Goal: Task Accomplishment & Management: Manage account settings

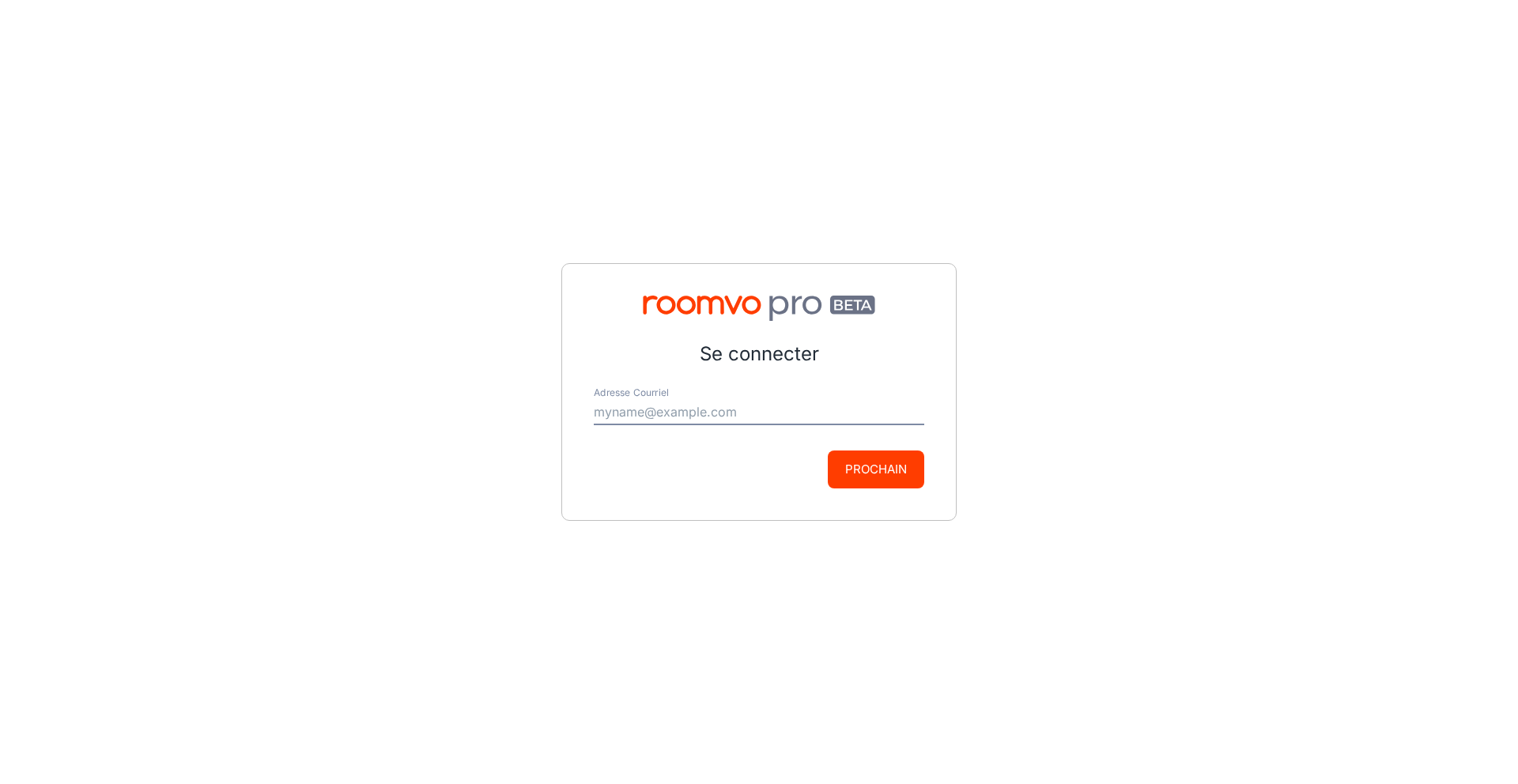
click at [645, 406] on input "Adresse Courriel" at bounding box center [759, 412] width 330 height 25
type input "[EMAIL_ADDRESS][US_STATE][DOMAIN_NAME]"
click at [847, 463] on button "Prochain" at bounding box center [876, 469] width 96 height 38
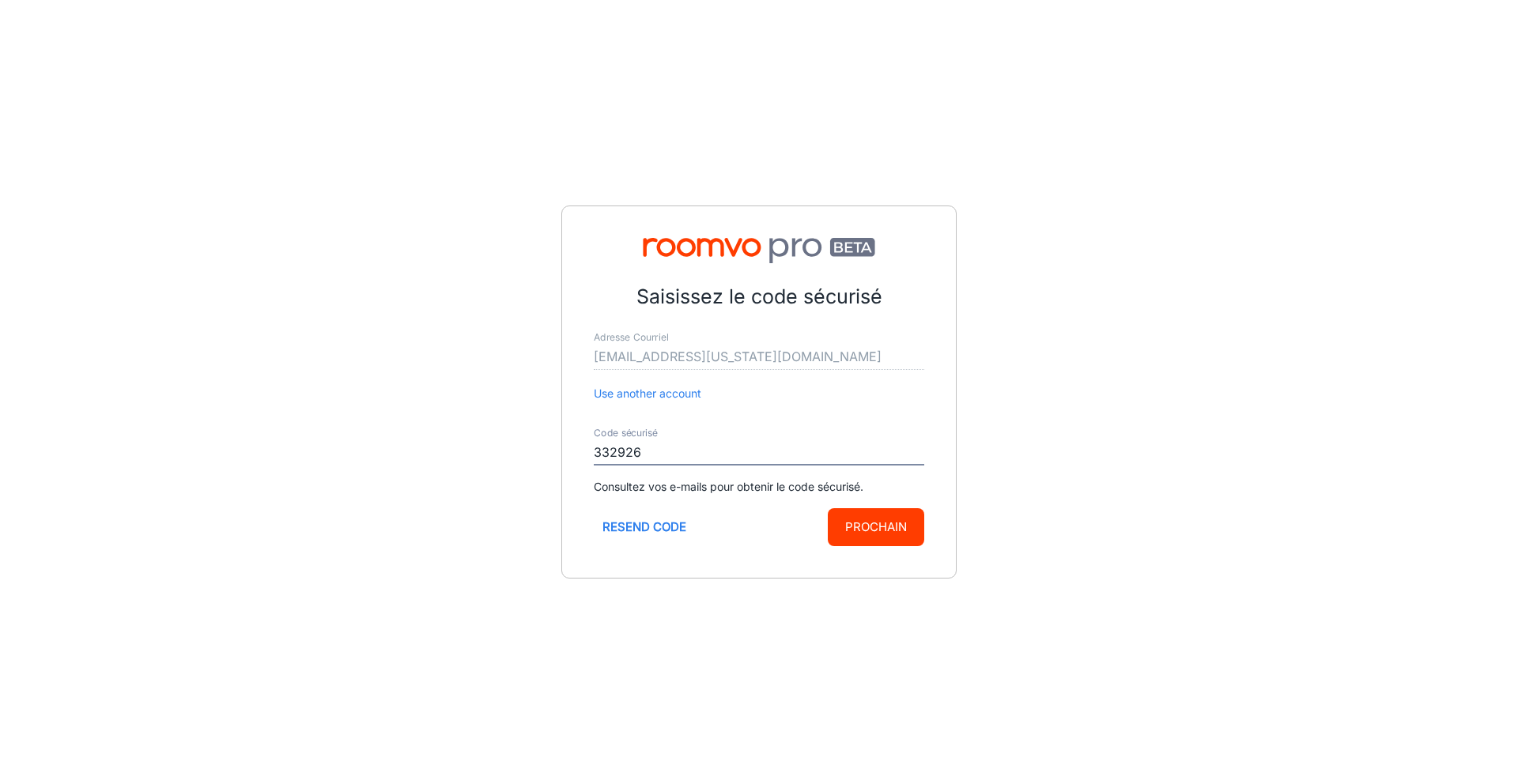
type input "332926"
click at [857, 521] on button "Prochain" at bounding box center [876, 526] width 96 height 38
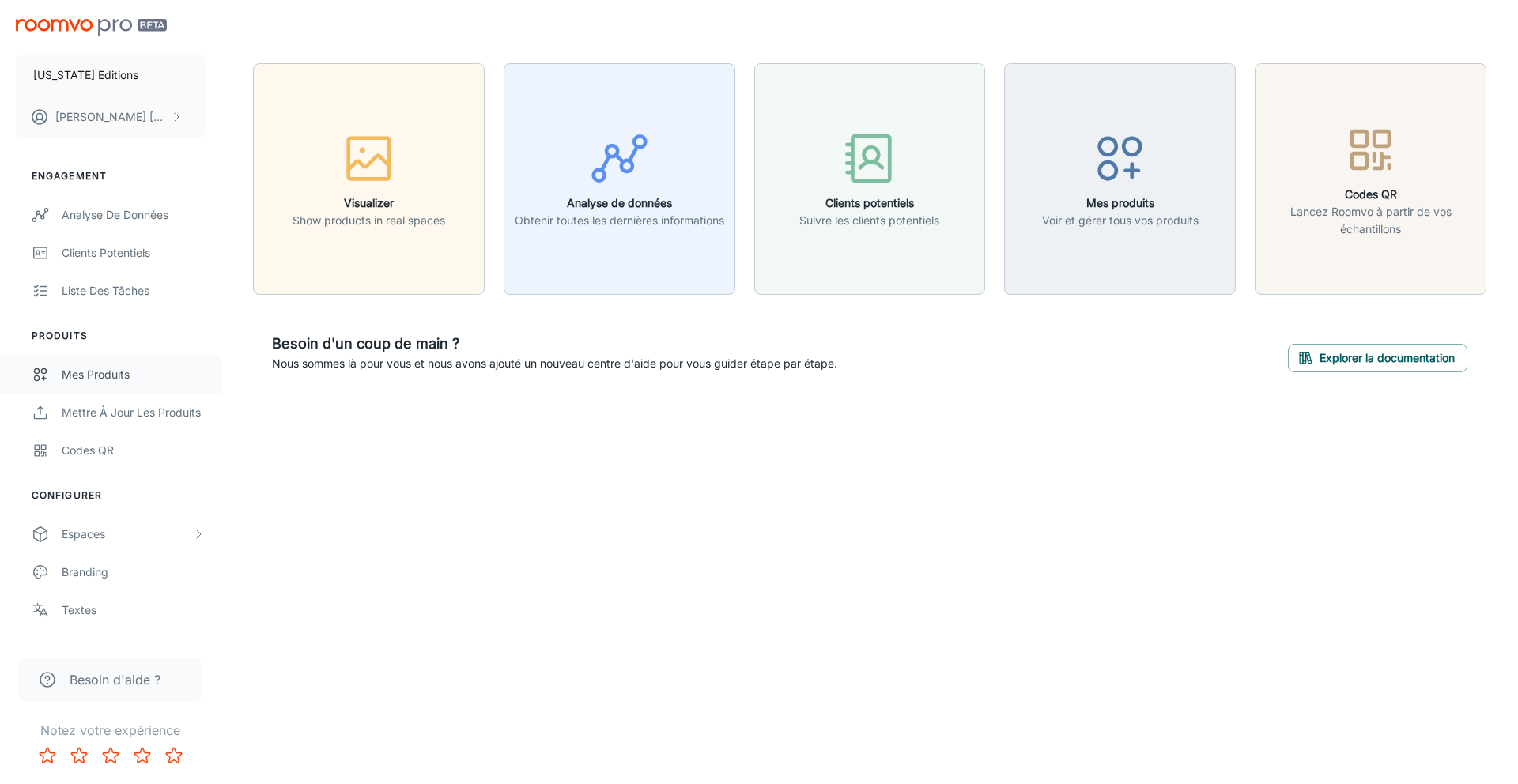
click at [152, 378] on div "Mes produits" at bounding box center [133, 374] width 143 height 18
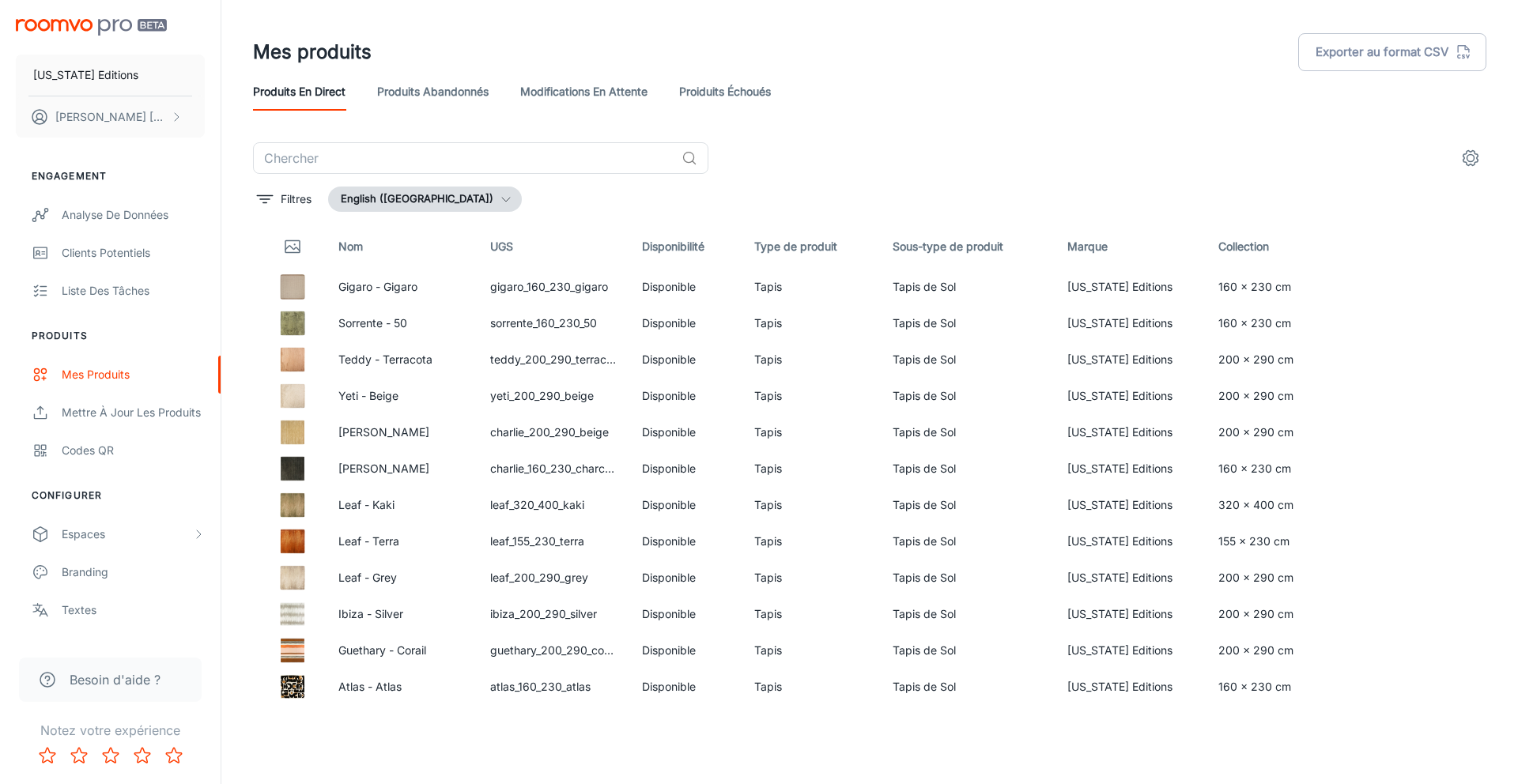
click at [417, 86] on link "Produits abandonnés" at bounding box center [432, 91] width 112 height 38
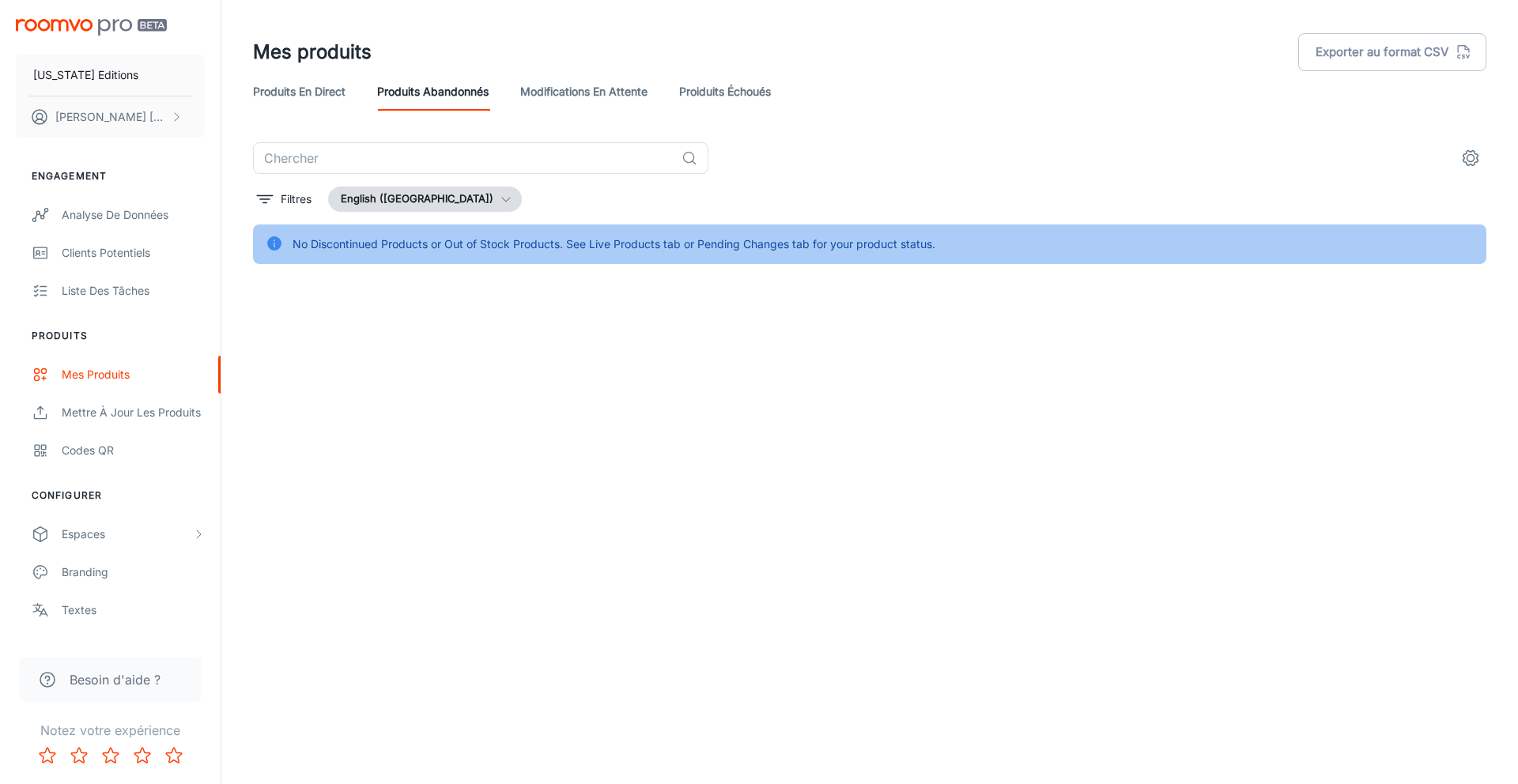
click at [313, 88] on link "Produits en direct" at bounding box center [299, 91] width 92 height 38
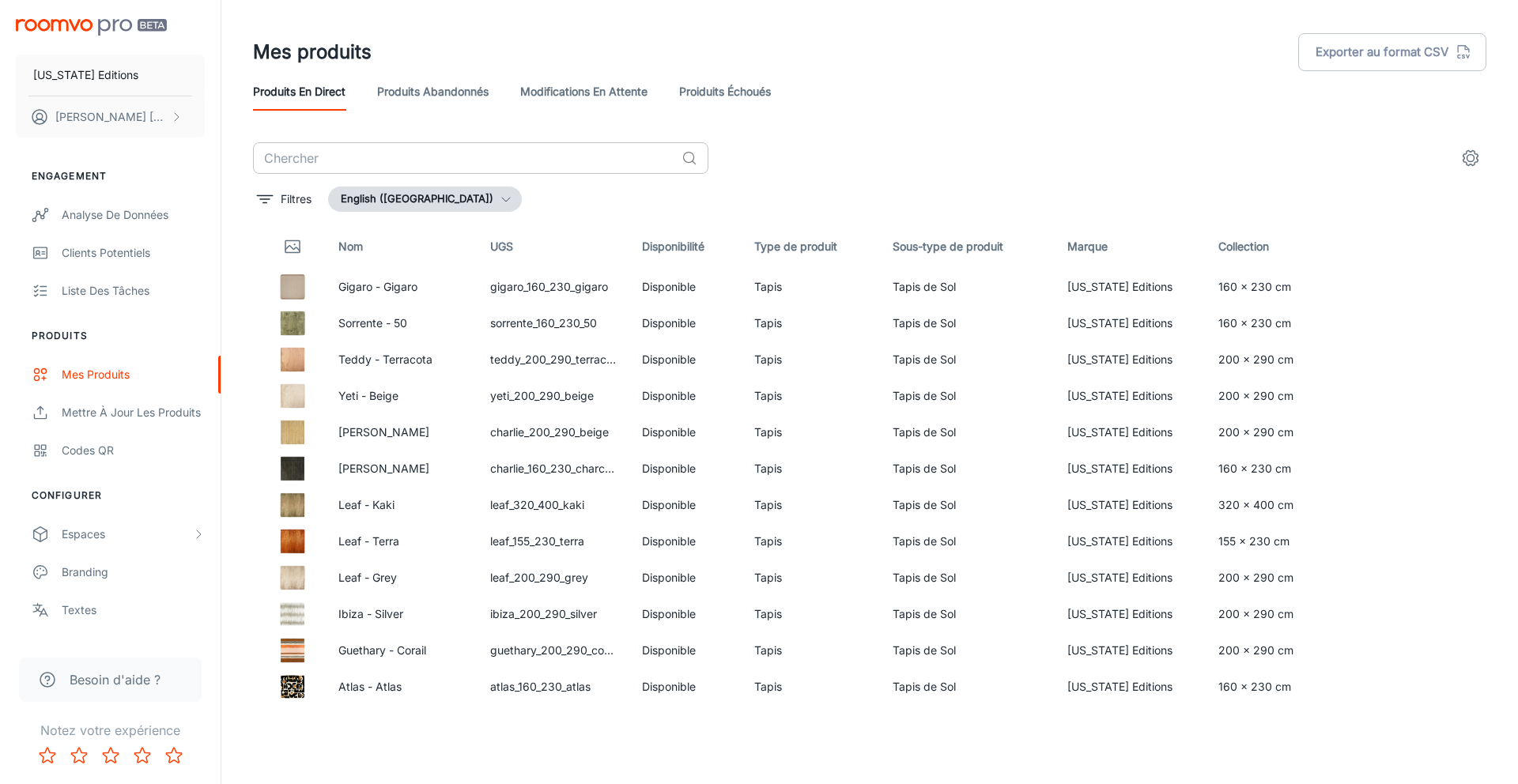
click at [408, 163] on input "text" at bounding box center [464, 157] width 422 height 31
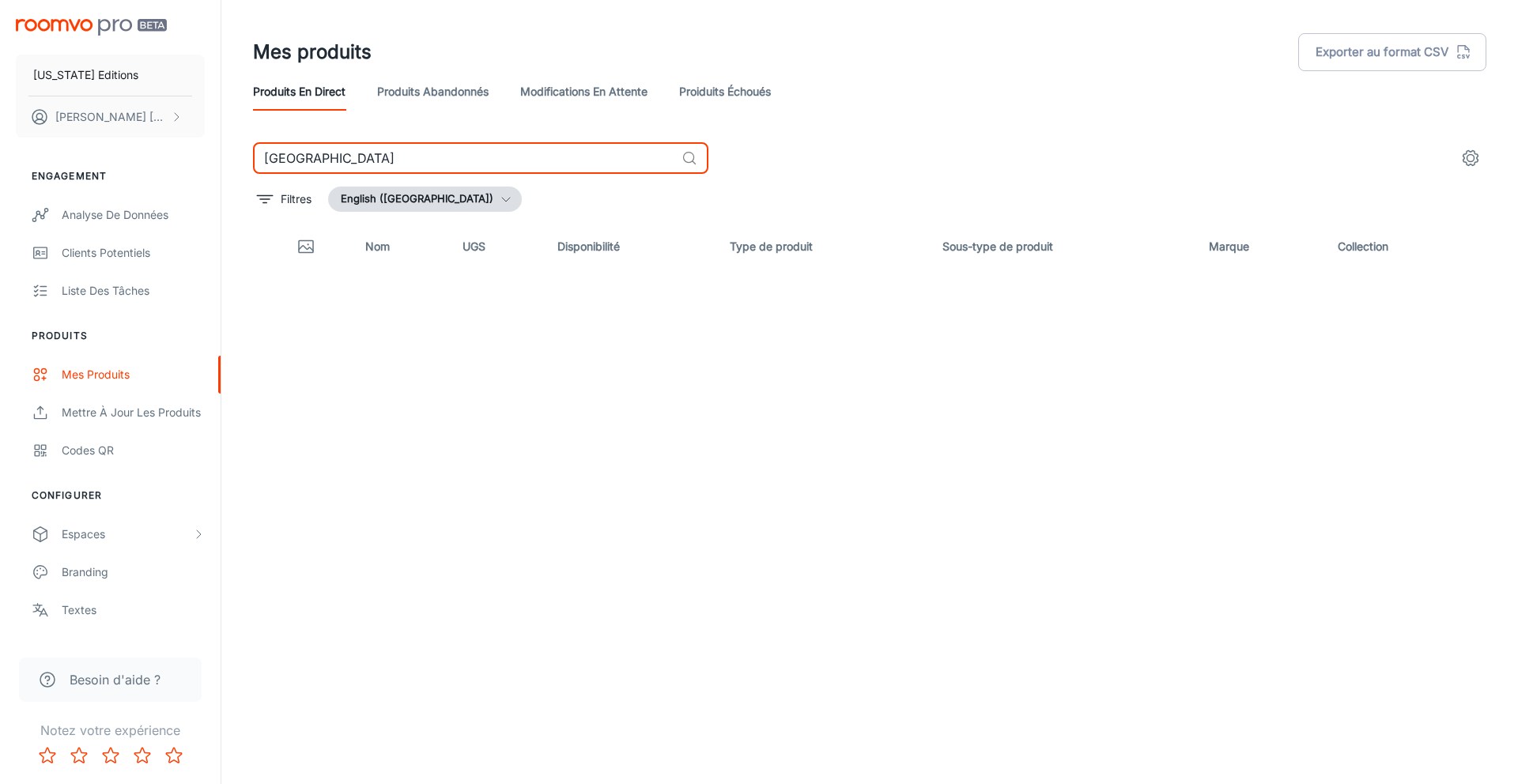
type input "[GEOGRAPHIC_DATA]"
click at [625, 95] on link "Modifications en attente" at bounding box center [583, 91] width 127 height 38
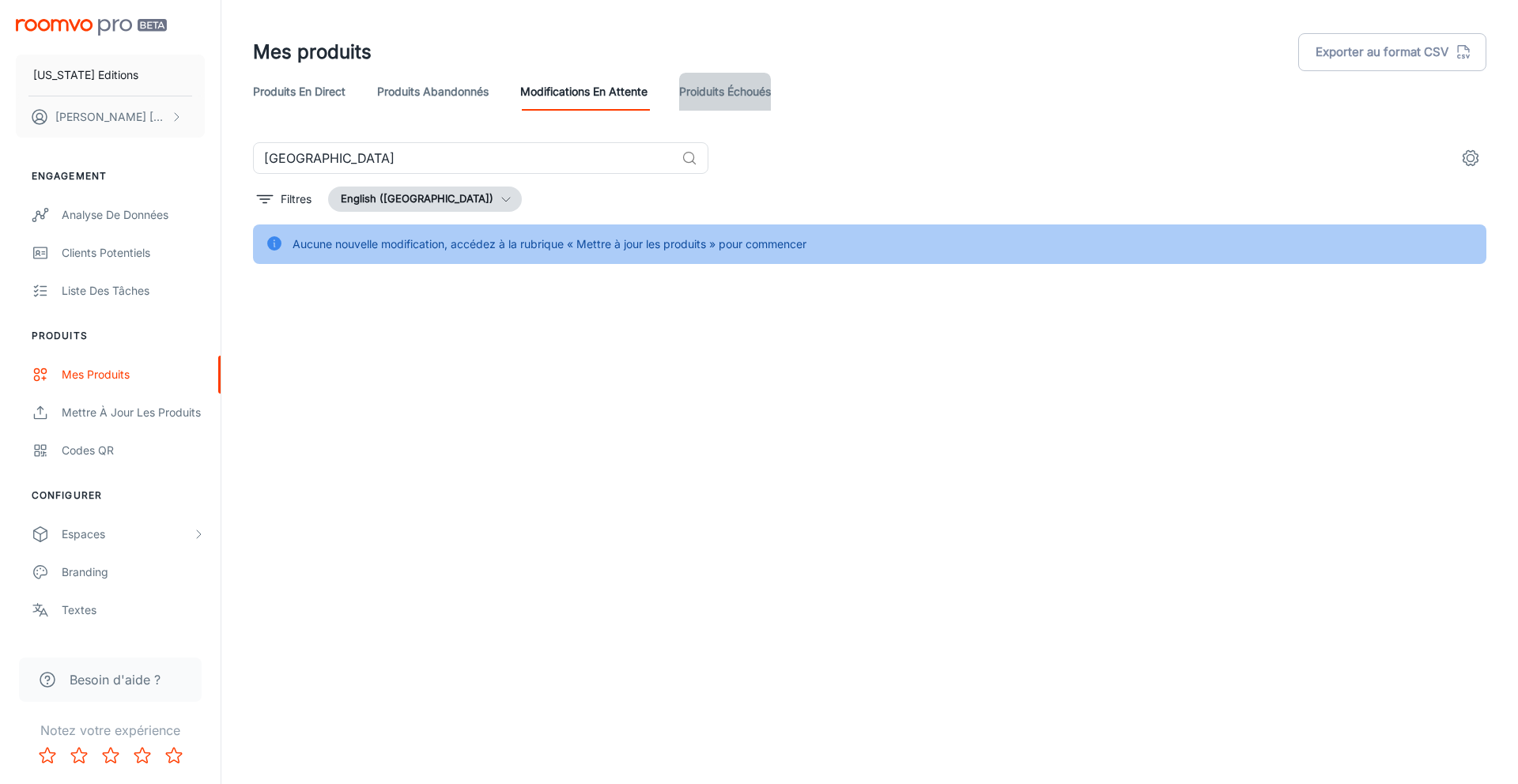
click at [728, 95] on link "Proiduits Échoués" at bounding box center [725, 91] width 92 height 38
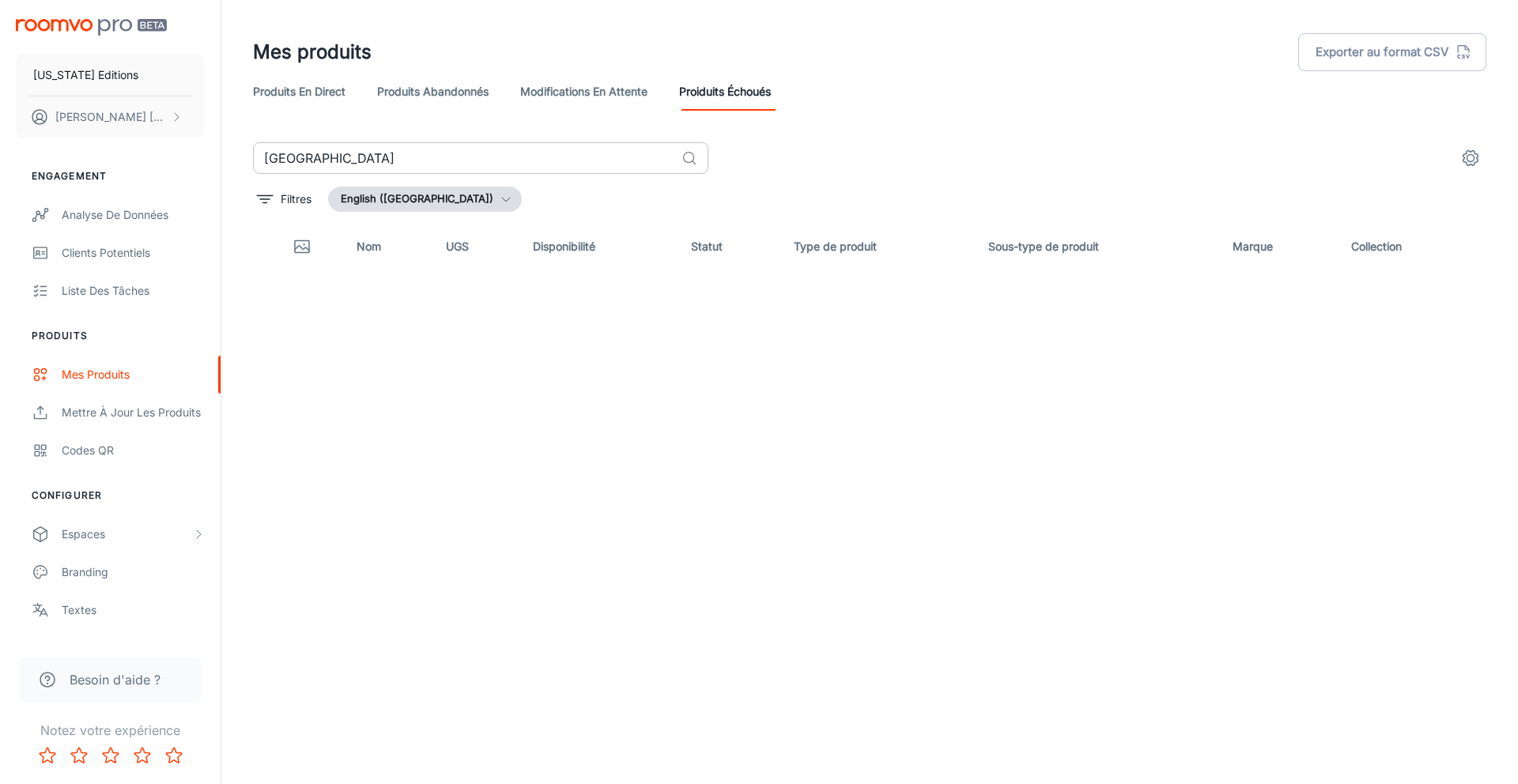
click at [646, 160] on input "[GEOGRAPHIC_DATA]" at bounding box center [464, 157] width 422 height 31
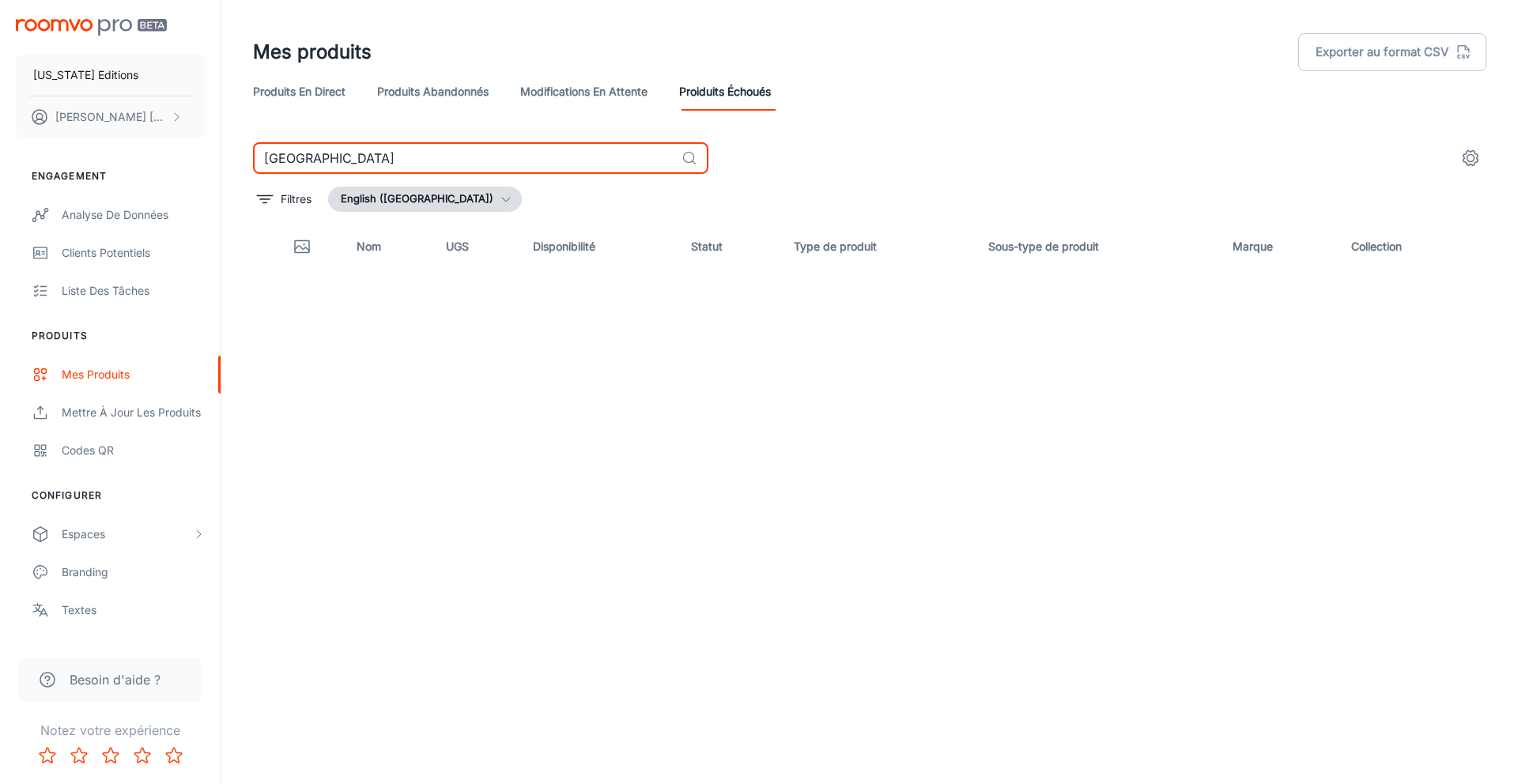
click at [646, 160] on input "[GEOGRAPHIC_DATA]" at bounding box center [464, 157] width 422 height 31
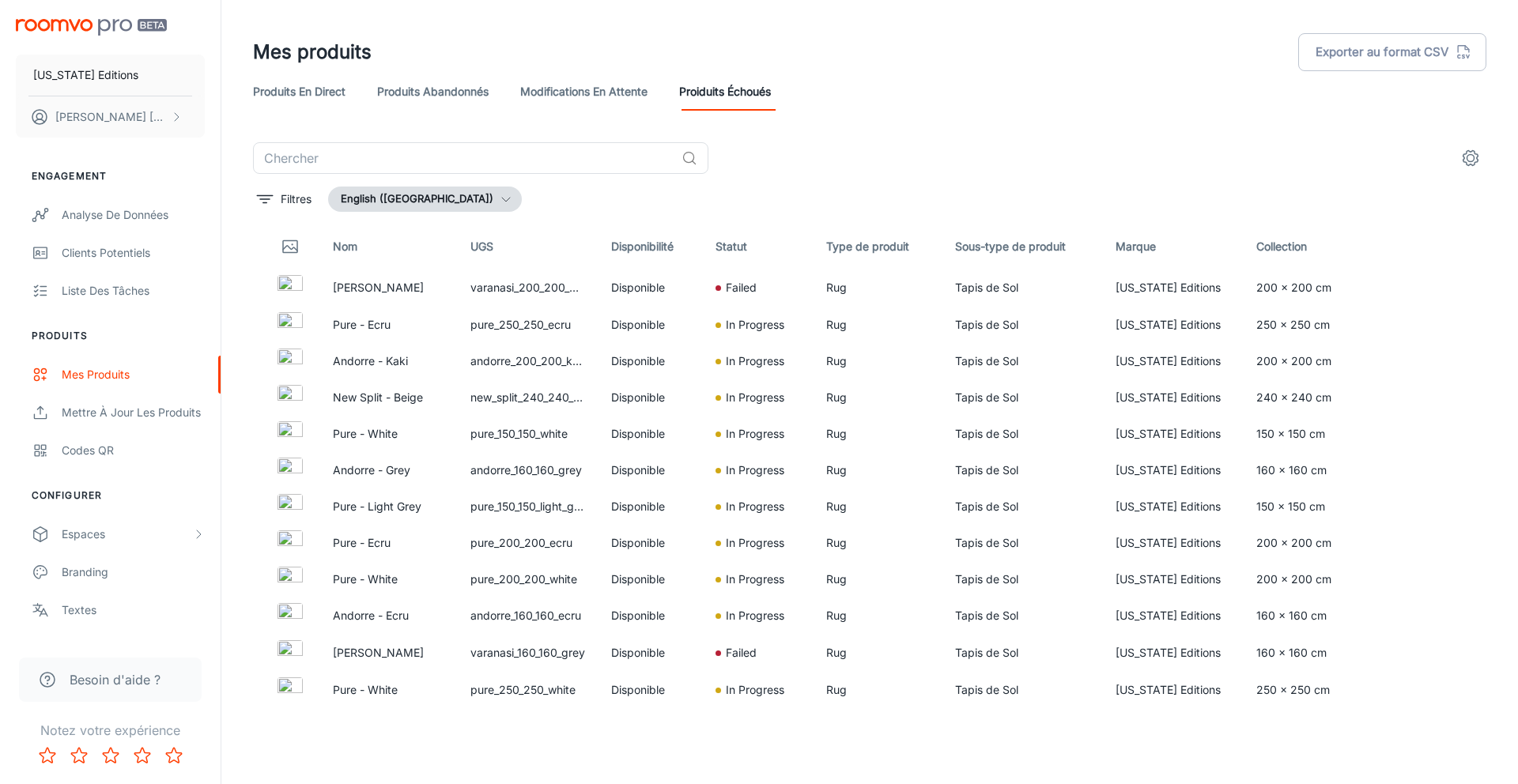
click at [783, 166] on div "​" at bounding box center [869, 157] width 1234 height 31
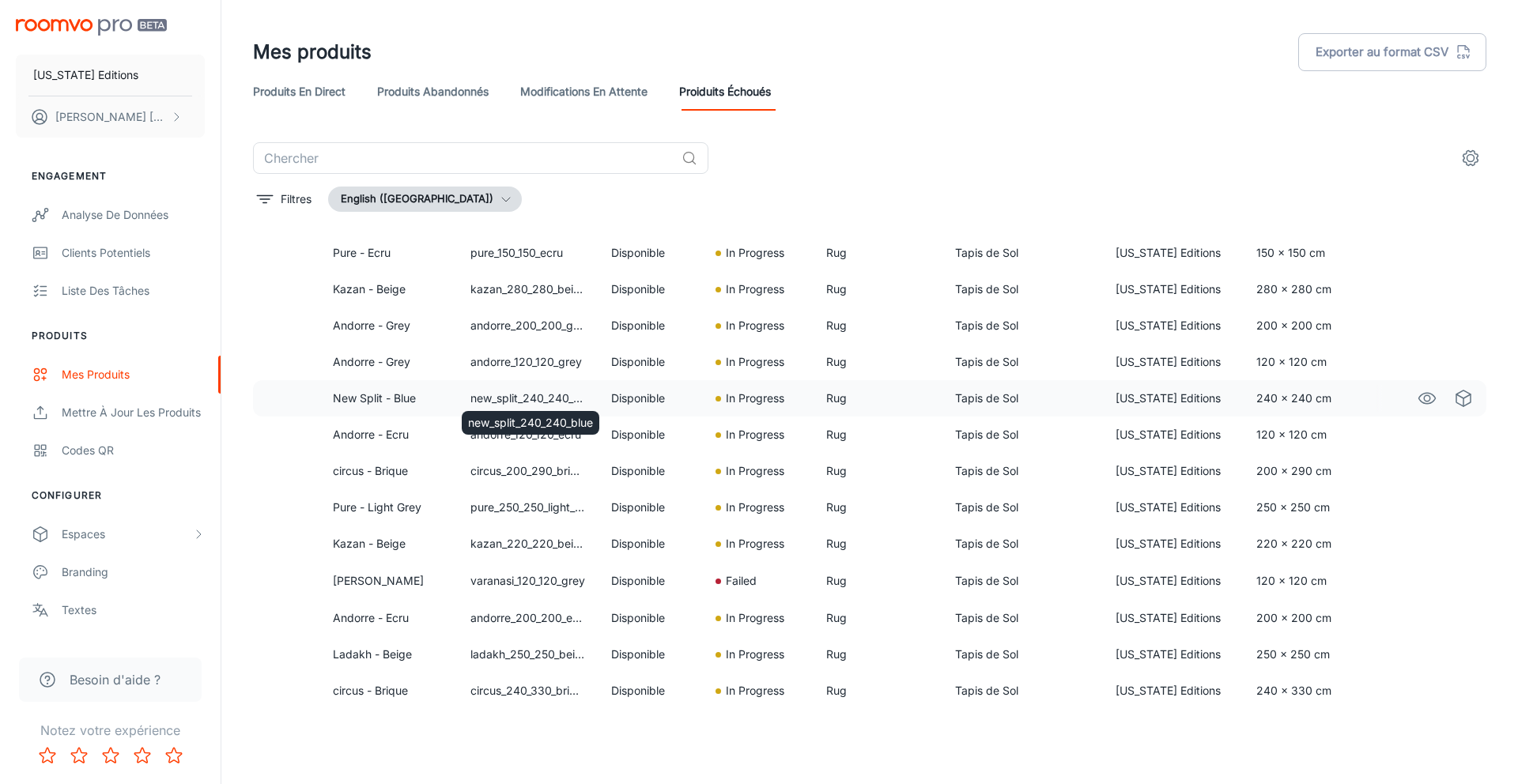
scroll to position [619, 0]
